Goal: Task Accomplishment & Management: Manage account settings

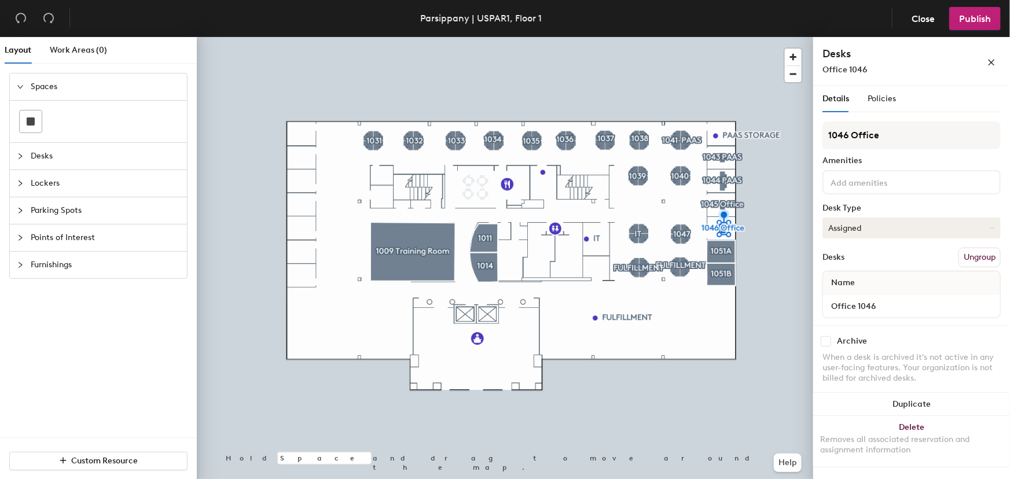
click at [893, 225] on button "Assigned" at bounding box center [912, 228] width 178 height 21
click at [868, 296] on div "Hoteled" at bounding box center [881, 298] width 116 height 17
click at [992, 13] on button "Publish" at bounding box center [976, 18] width 52 height 23
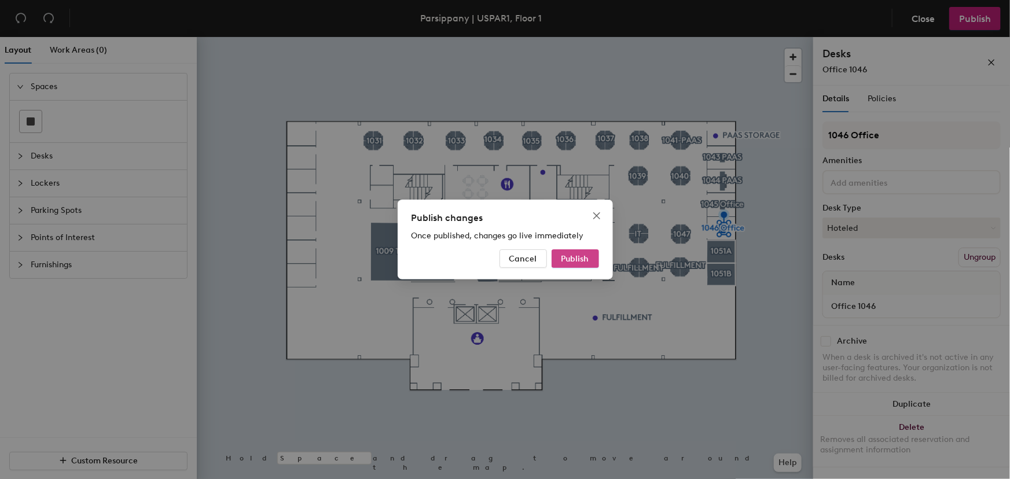
click at [593, 259] on button "Publish" at bounding box center [575, 259] width 47 height 19
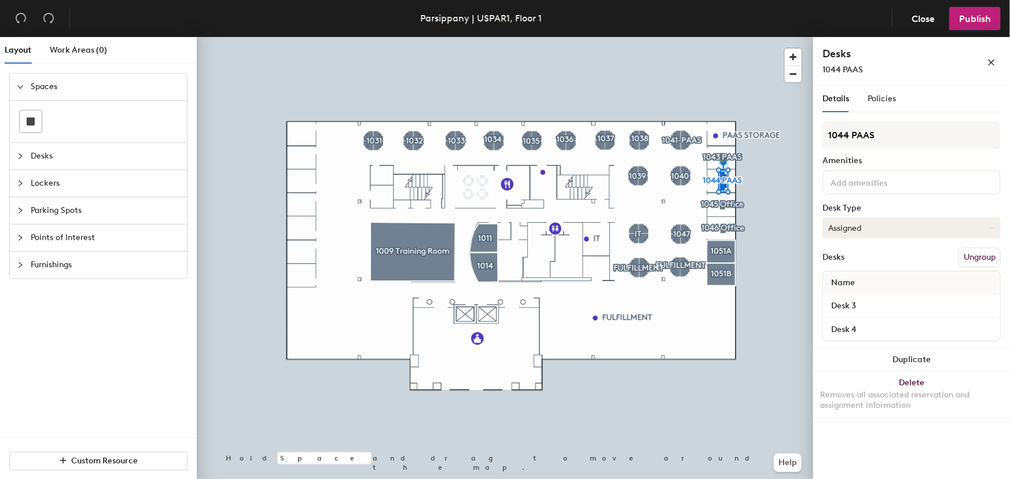
click at [884, 230] on button "Assigned" at bounding box center [912, 228] width 178 height 21
click at [724, 37] on div at bounding box center [505, 37] width 617 height 0
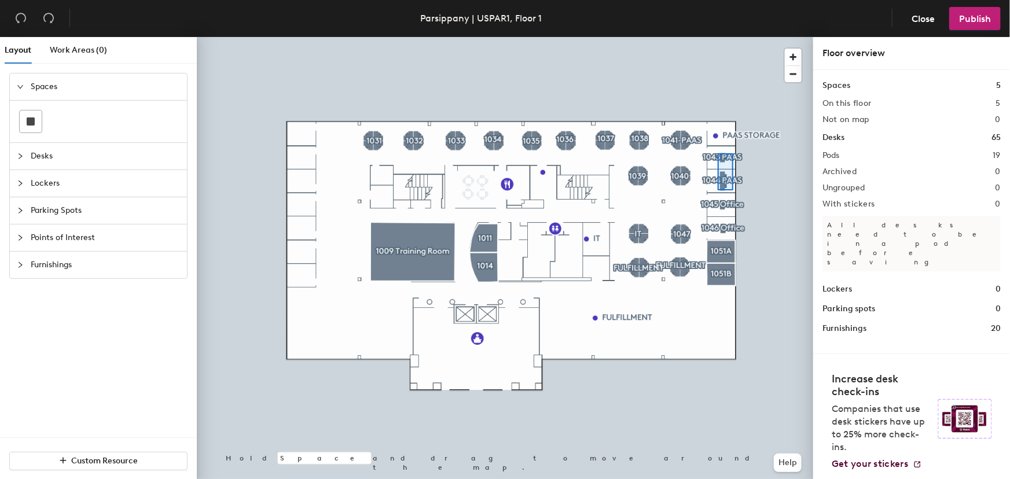
click at [718, 37] on div at bounding box center [505, 37] width 617 height 0
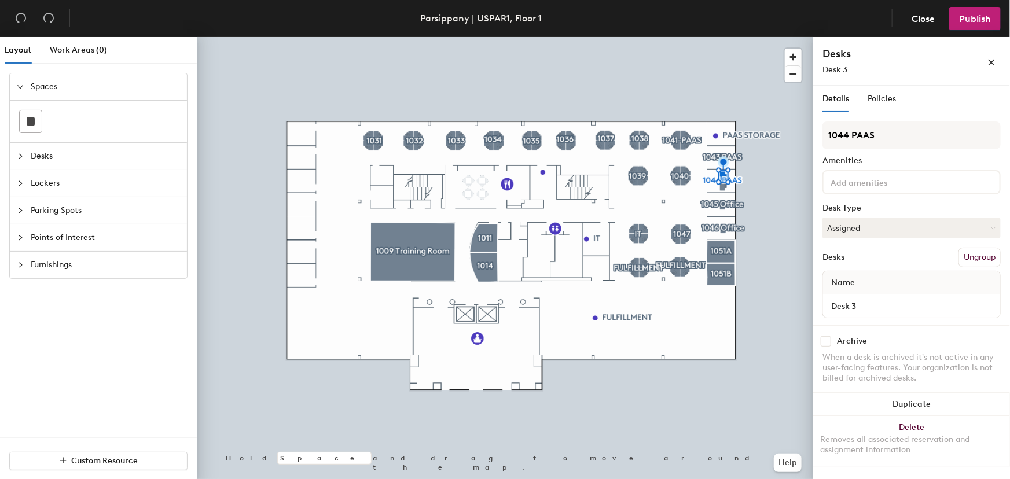
click at [817, 172] on div "Details Policies 1044 PAAS Amenities Desk Type Assigned Desks Ungroup Name Desk…" at bounding box center [912, 285] width 197 height 398
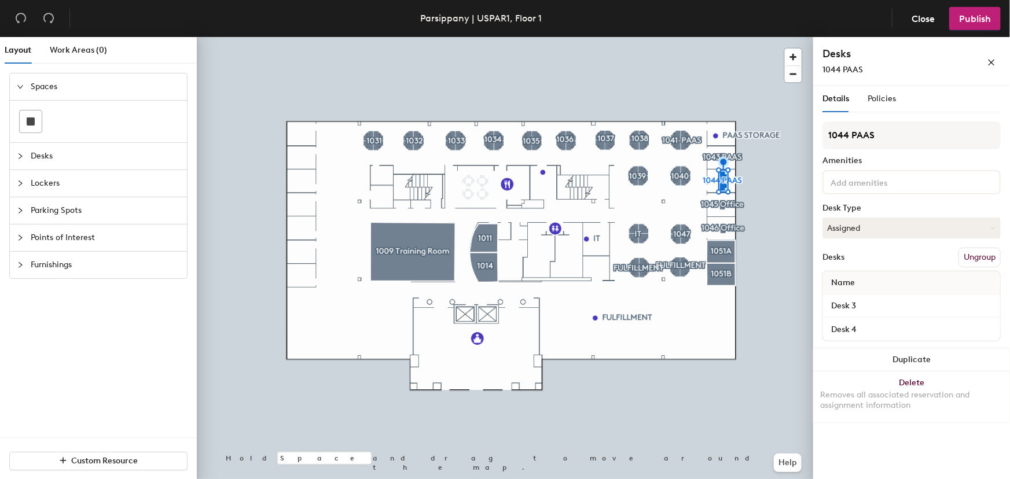
click at [967, 254] on button "Ungroup" at bounding box center [980, 258] width 42 height 20
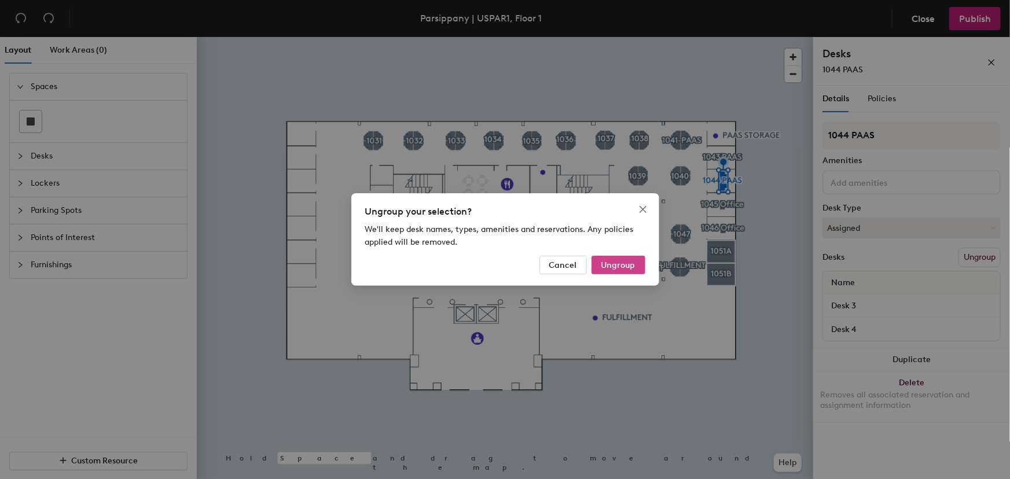
click at [620, 269] on span "Ungroup" at bounding box center [619, 266] width 34 height 10
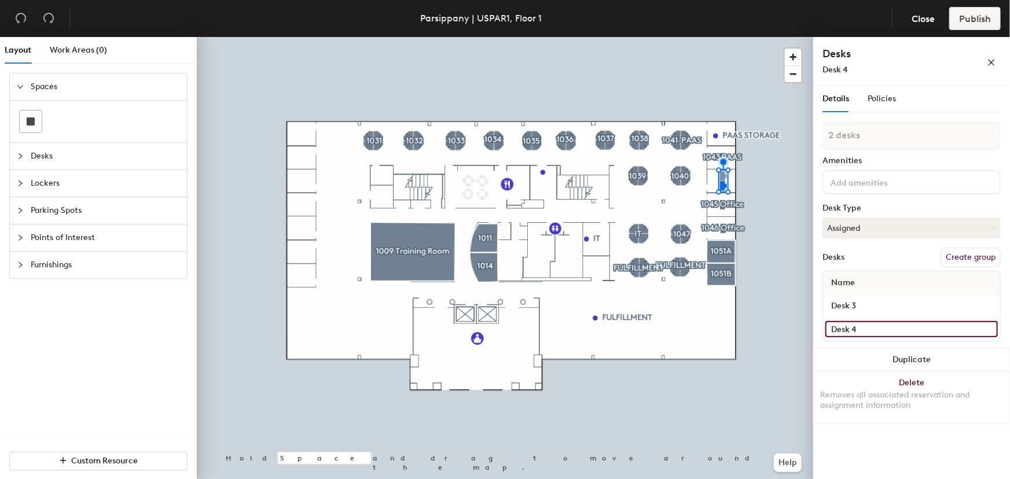
click at [951, 328] on input "Desk 4" at bounding box center [912, 329] width 173 height 16
click at [847, 328] on input "Desk 4" at bounding box center [912, 329] width 173 height 16
type input "1 desk"
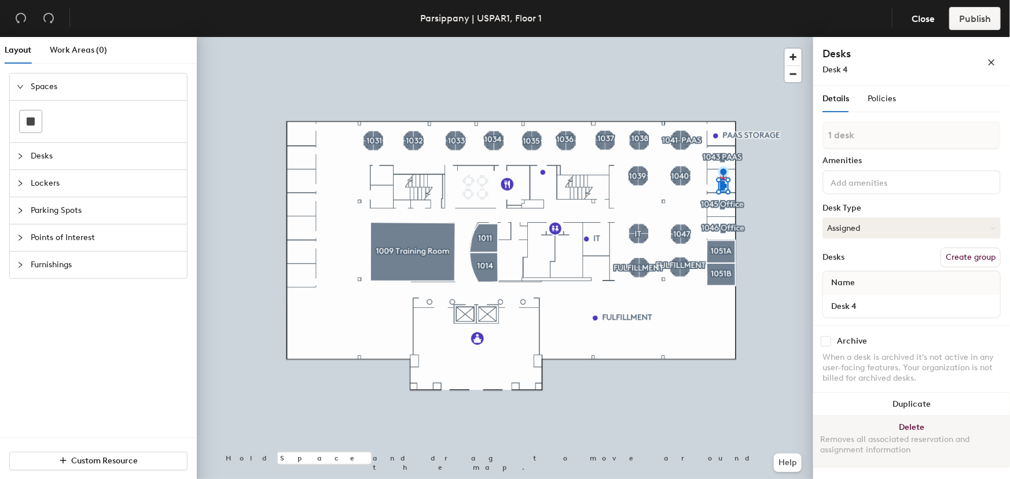
click at [929, 424] on button "Delete Removes all associated reservation and assignment information" at bounding box center [912, 441] width 197 height 51
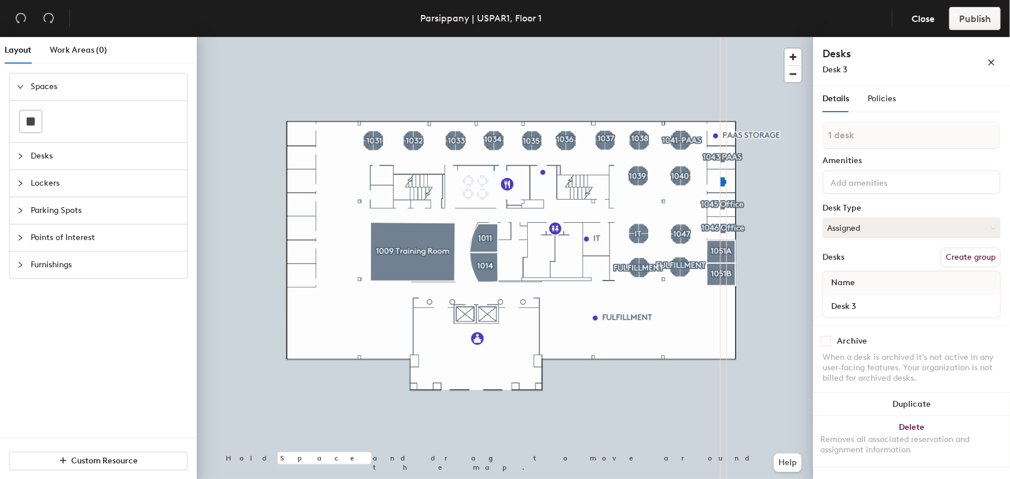
click at [950, 254] on button "Create group" at bounding box center [971, 258] width 60 height 20
click at [775, 138] on div "Layout Work Areas (0) Spaces Desks Lockers Parking Spots Points of Interest Fur…" at bounding box center [505, 260] width 1010 height 447
click at [981, 18] on span "Publish" at bounding box center [975, 18] width 32 height 11
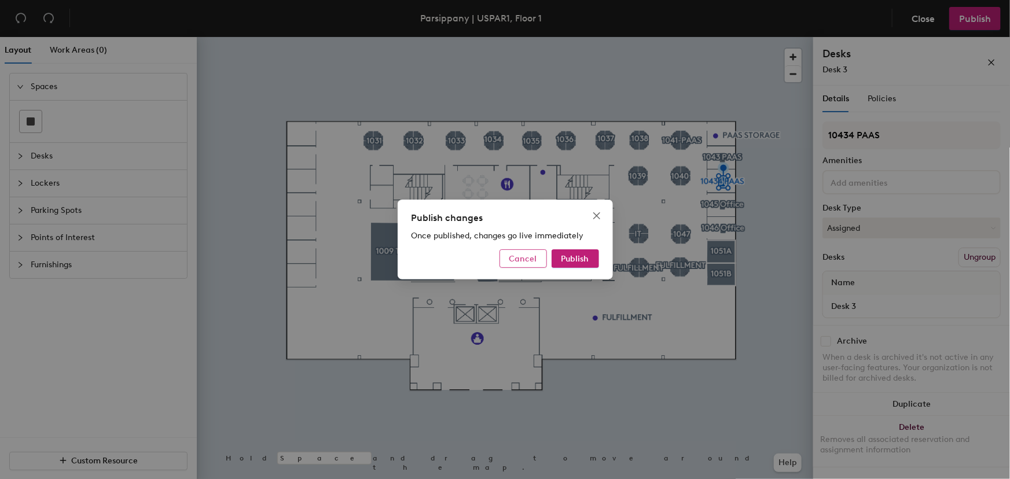
click at [524, 259] on span "Cancel" at bounding box center [524, 259] width 28 height 10
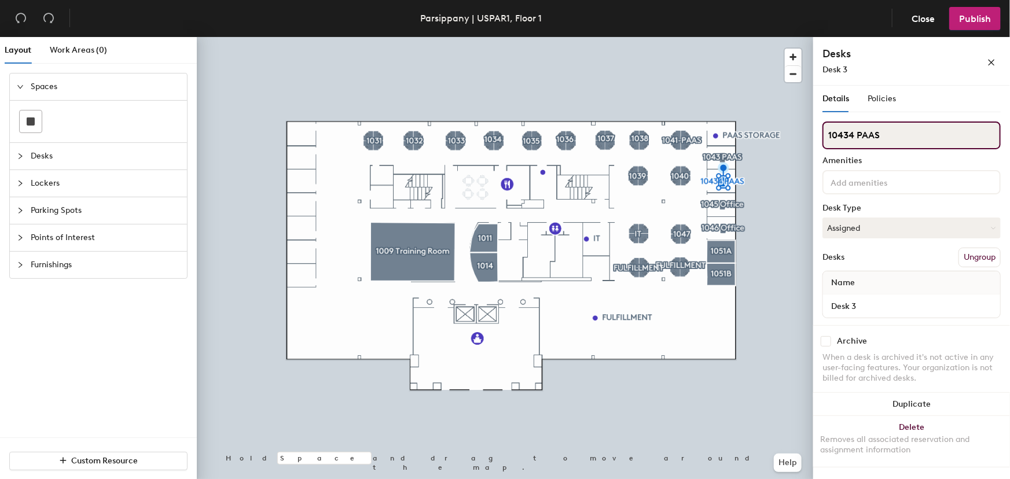
click at [851, 133] on input "10434 PAAS" at bounding box center [912, 136] width 178 height 28
type input "1044 PAAS"
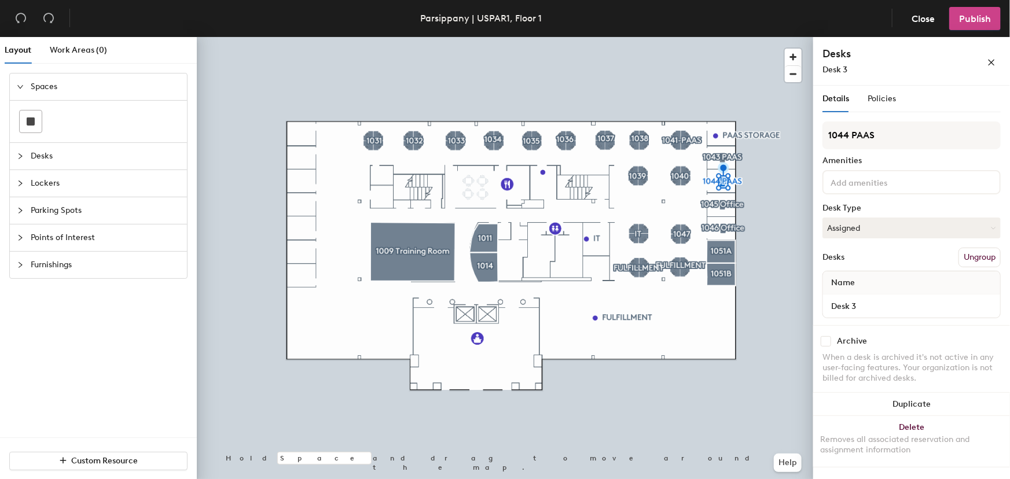
click at [987, 14] on span "Publish" at bounding box center [975, 18] width 32 height 11
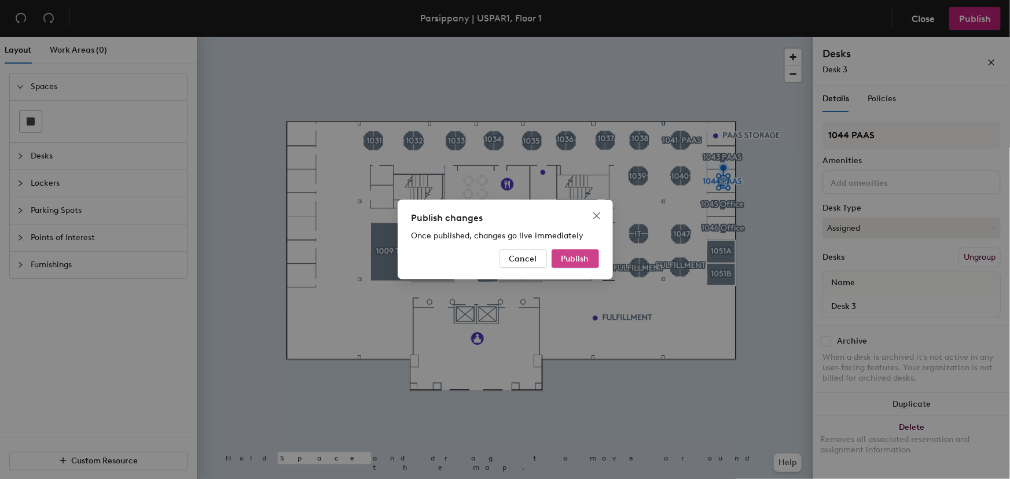
click at [580, 257] on span "Publish" at bounding box center [576, 259] width 28 height 10
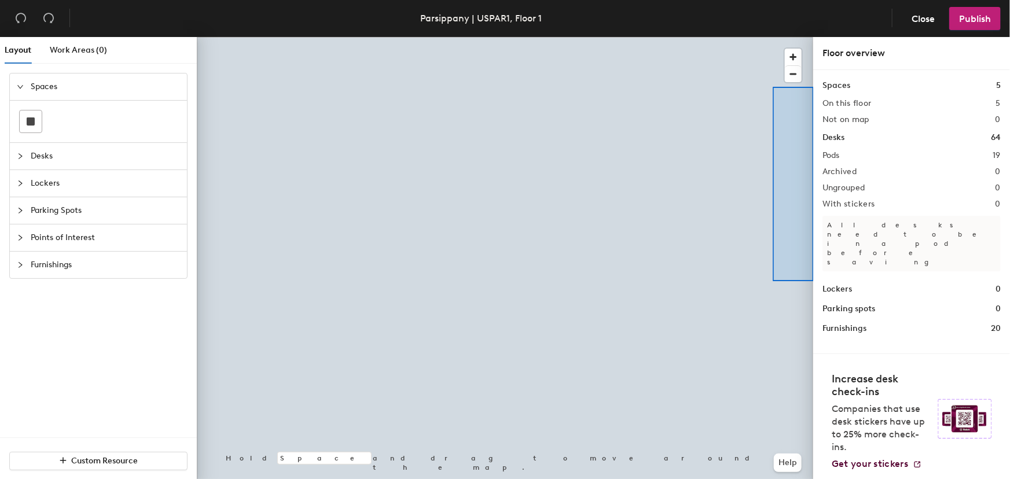
click at [815, 279] on div "Layout Work Areas (0) Spaces Desks Lockers Parking Spots Points of Interest Fur…" at bounding box center [505, 260] width 1010 height 447
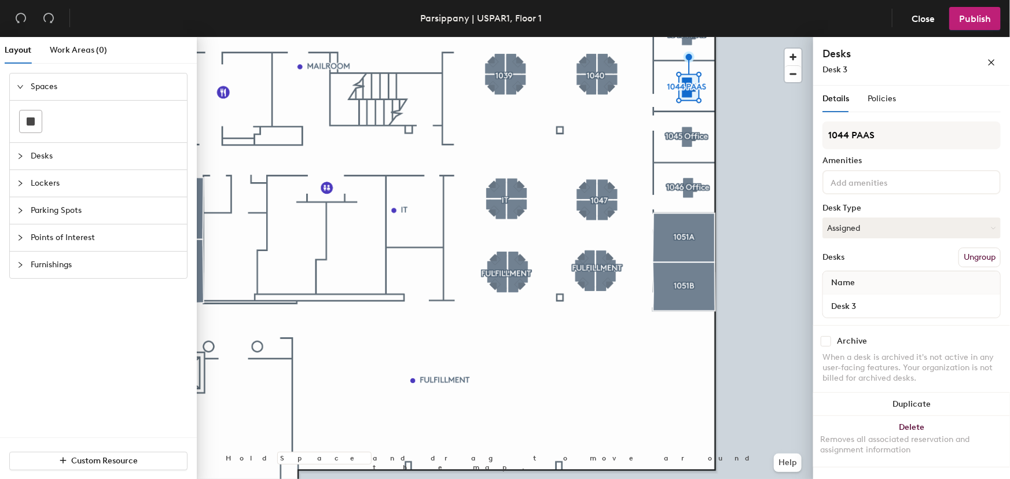
click at [733, 37] on div at bounding box center [505, 37] width 617 height 0
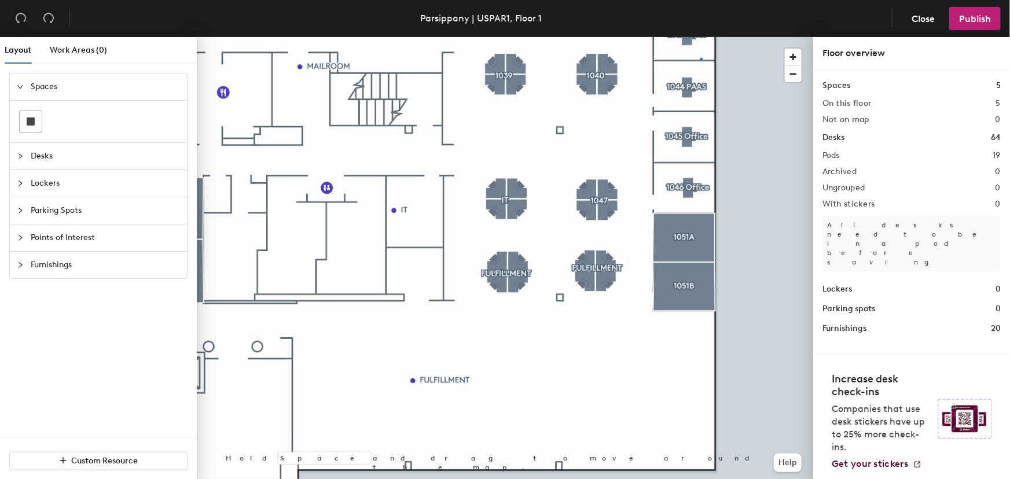
click at [701, 37] on div at bounding box center [505, 37] width 617 height 0
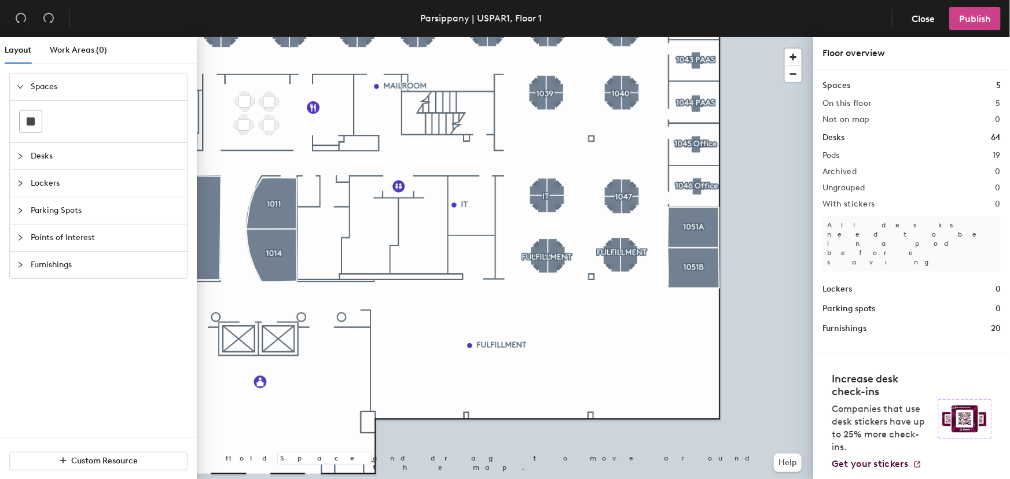
click at [986, 23] on span "Publish" at bounding box center [975, 18] width 32 height 11
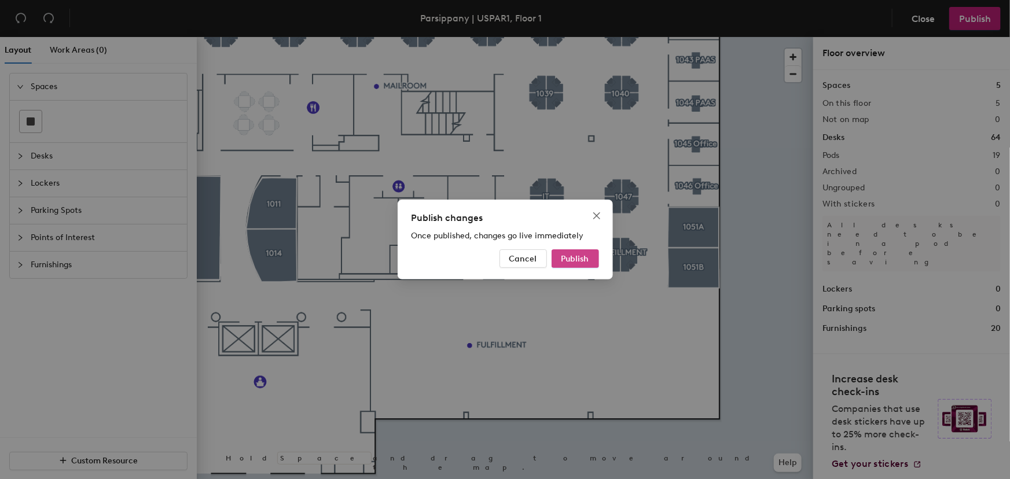
click at [566, 262] on span "Publish" at bounding box center [576, 259] width 28 height 10
